Goal: Manage account settings

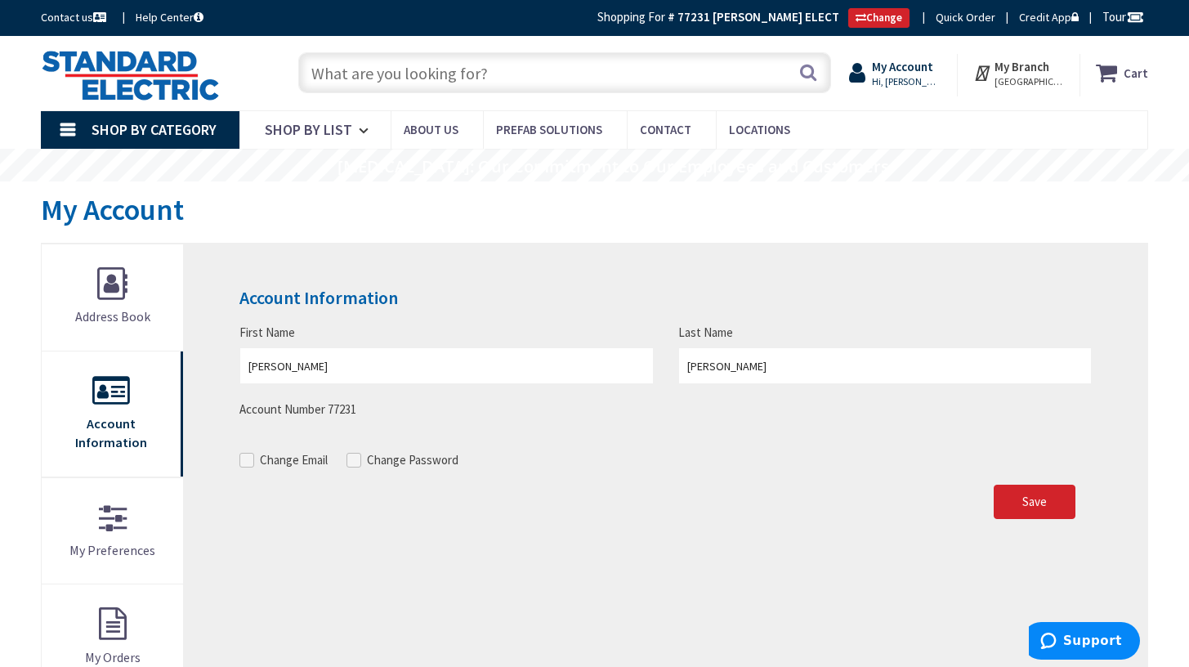
click at [922, 74] on strong "My Account" at bounding box center [902, 67] width 61 height 16
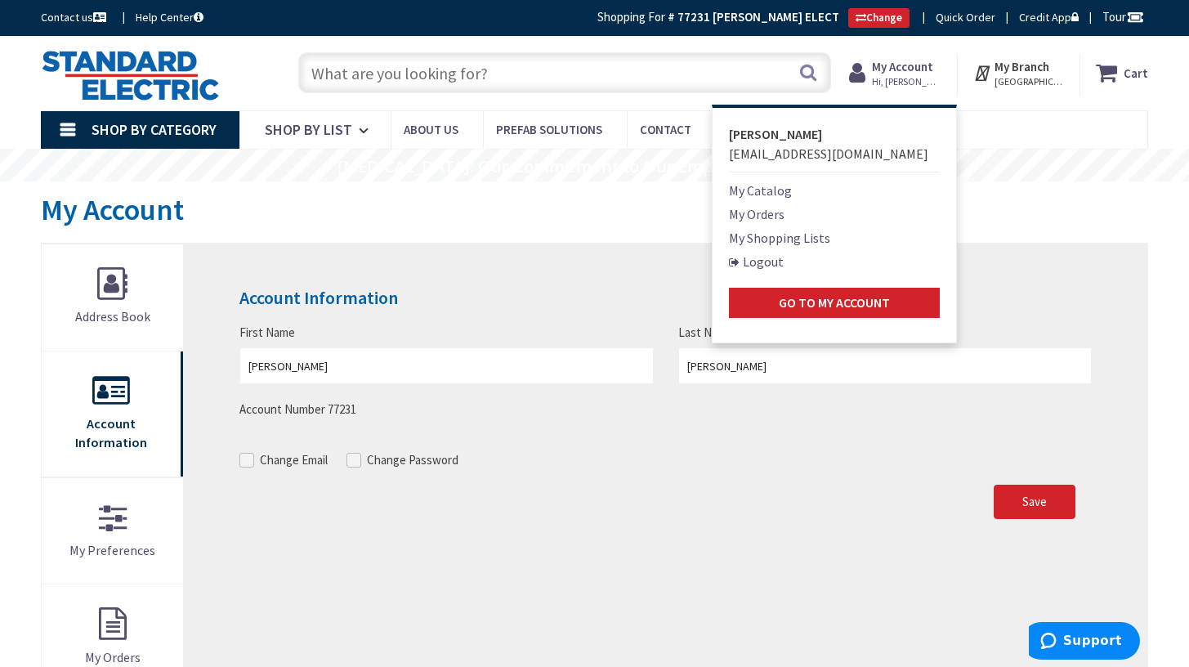
click at [1036, 75] on span "[GEOGRAPHIC_DATA], [GEOGRAPHIC_DATA]" at bounding box center [1029, 81] width 69 height 13
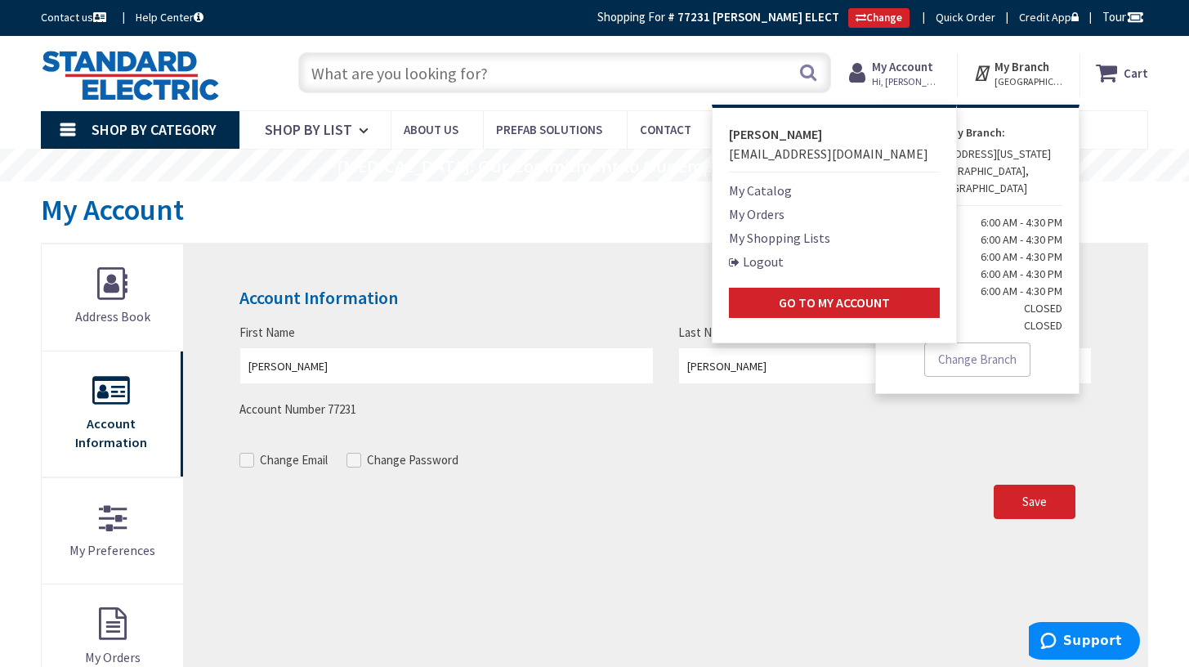
click at [1103, 120] on nav "Shop By Category Conduit and Fittings Cable Tray & Accessories Cable Trays Cabl…" at bounding box center [594, 129] width 1107 height 39
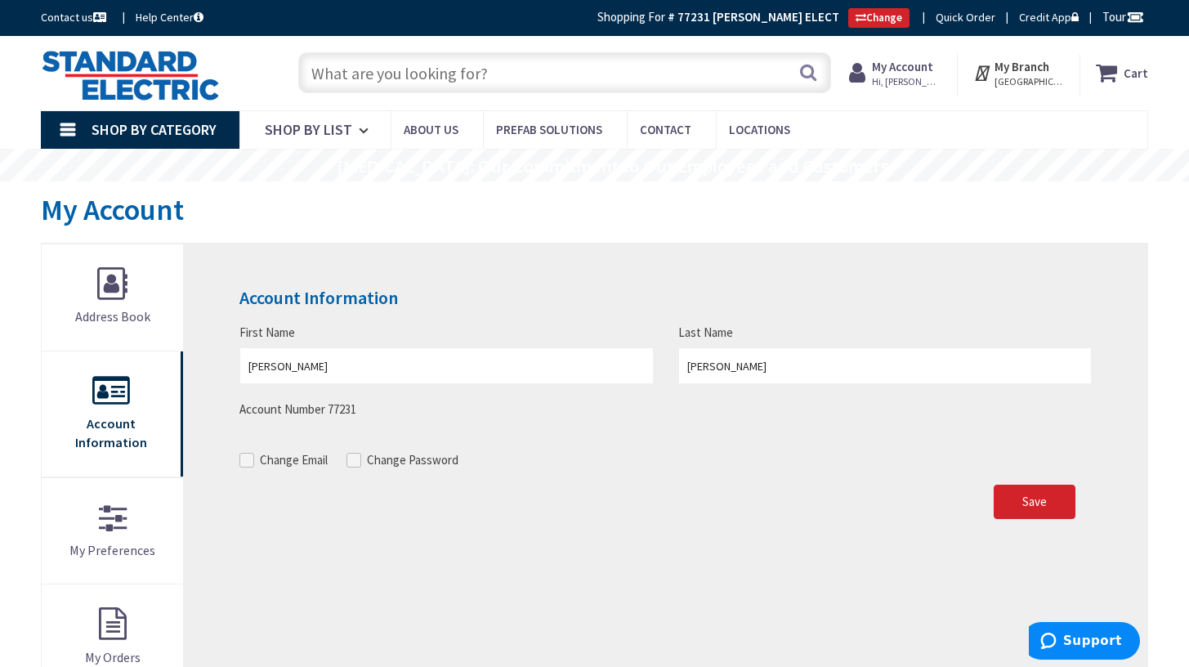
click at [118, 128] on span "Shop By Category" at bounding box center [154, 129] width 125 height 19
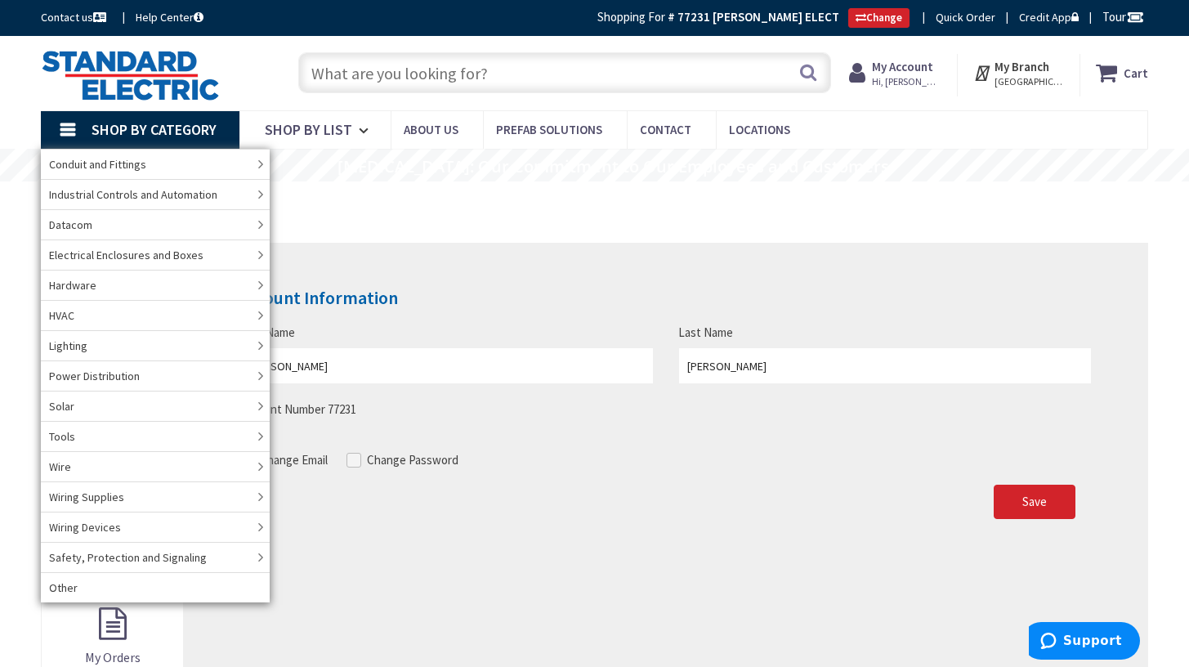
click at [425, 181] on div "My Account" at bounding box center [594, 211] width 1107 height 61
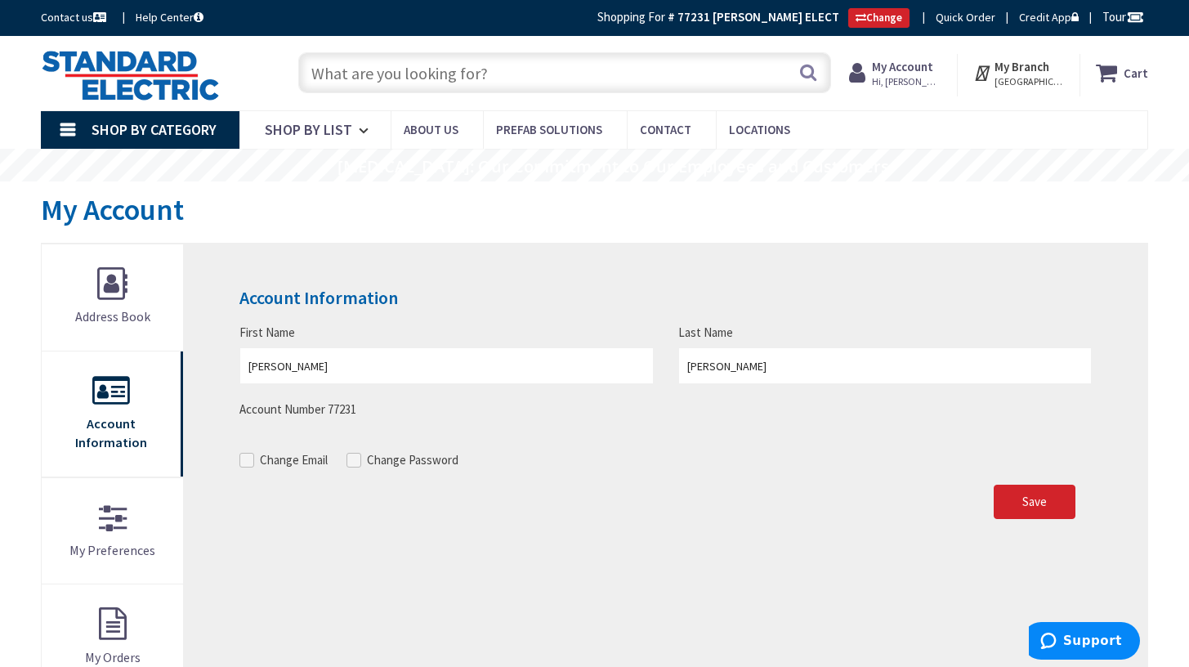
click at [155, 85] on img at bounding box center [130, 75] width 179 height 51
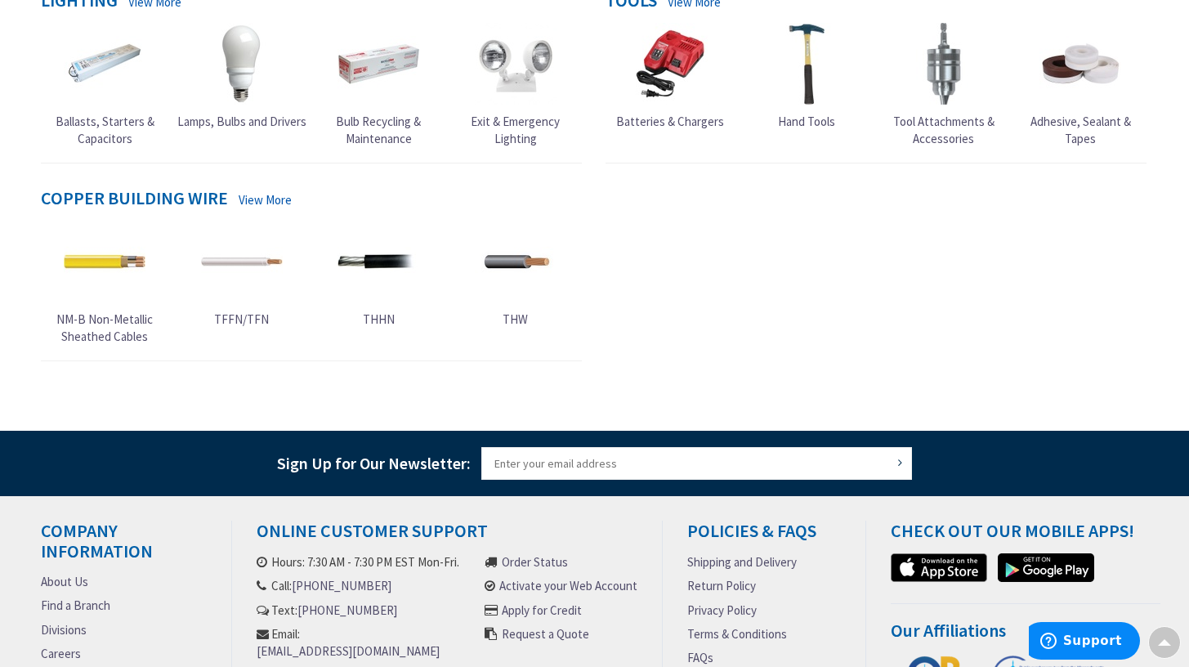
scroll to position [154, 0]
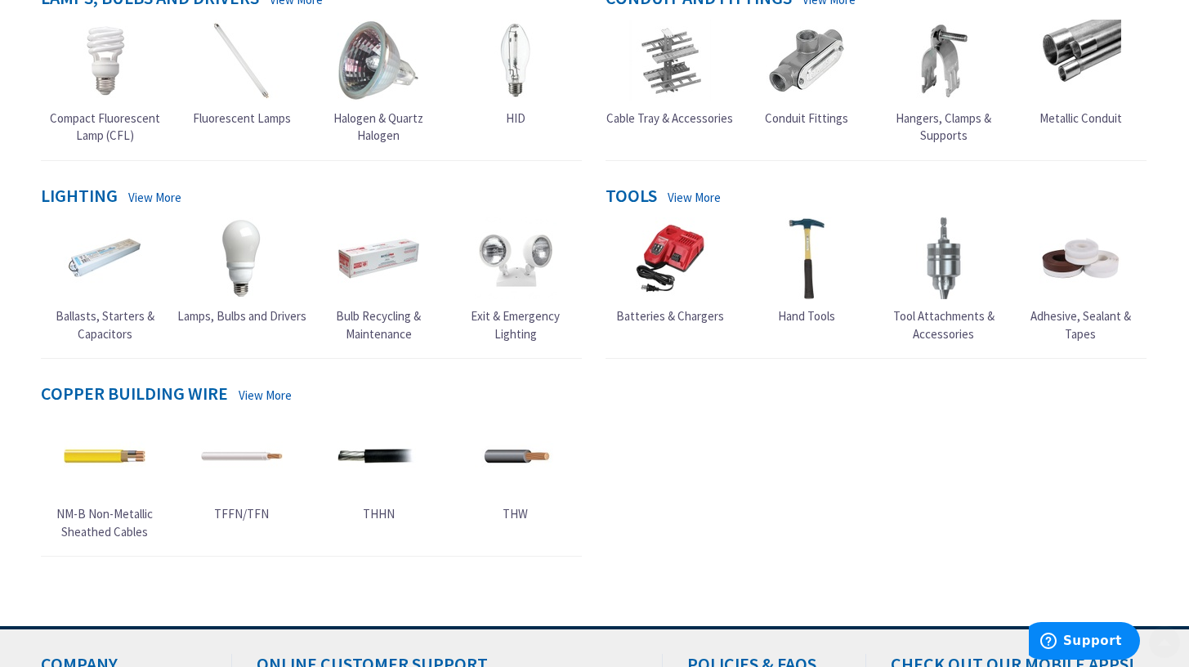
scroll to position [843, 0]
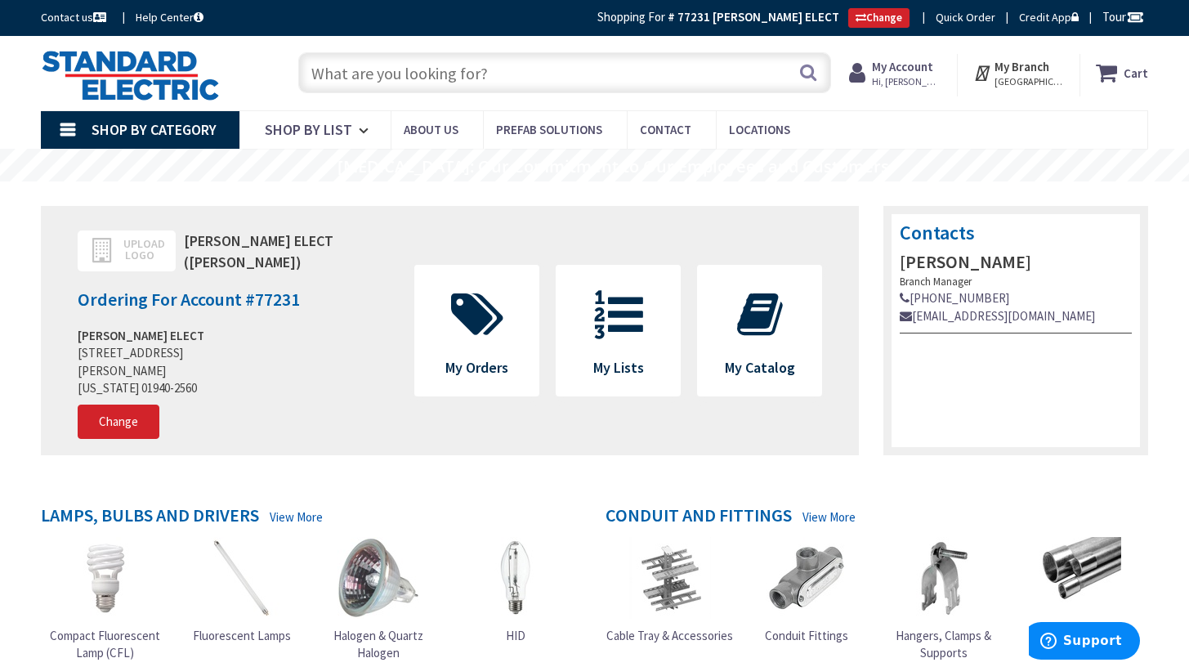
click at [807, 18] on strong "77231 [PERSON_NAME] ELECT" at bounding box center [758, 17] width 162 height 16
click at [938, 75] on span "Hi, [PERSON_NAME]" at bounding box center [906, 81] width 69 height 13
